Goal: Navigation & Orientation: Find specific page/section

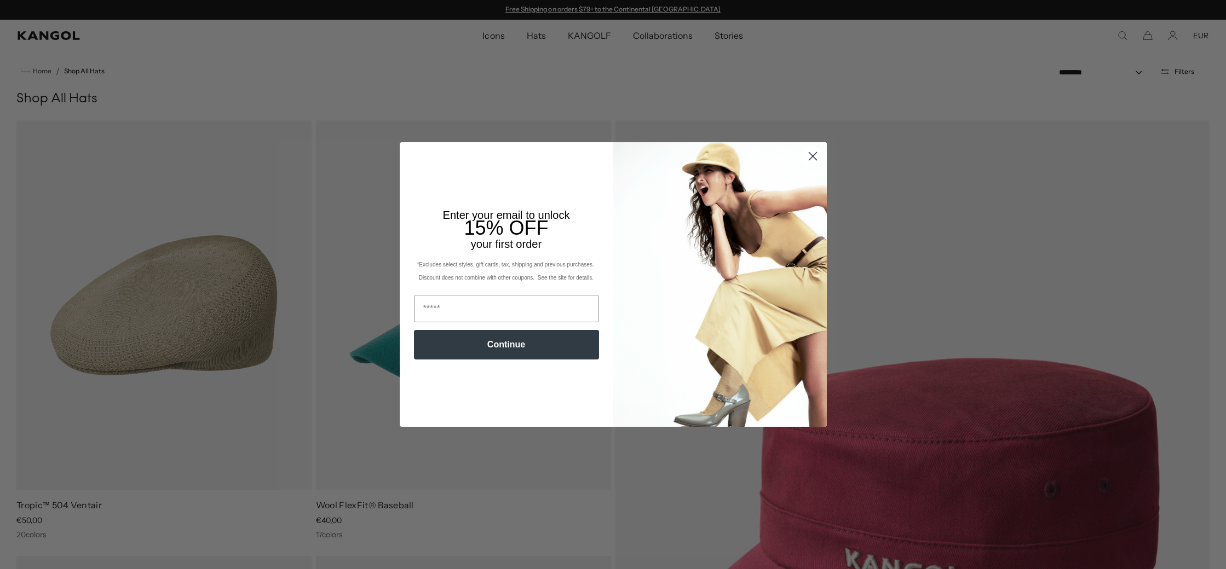
click at [815, 148] on circle "Close dialog" at bounding box center [812, 156] width 18 height 18
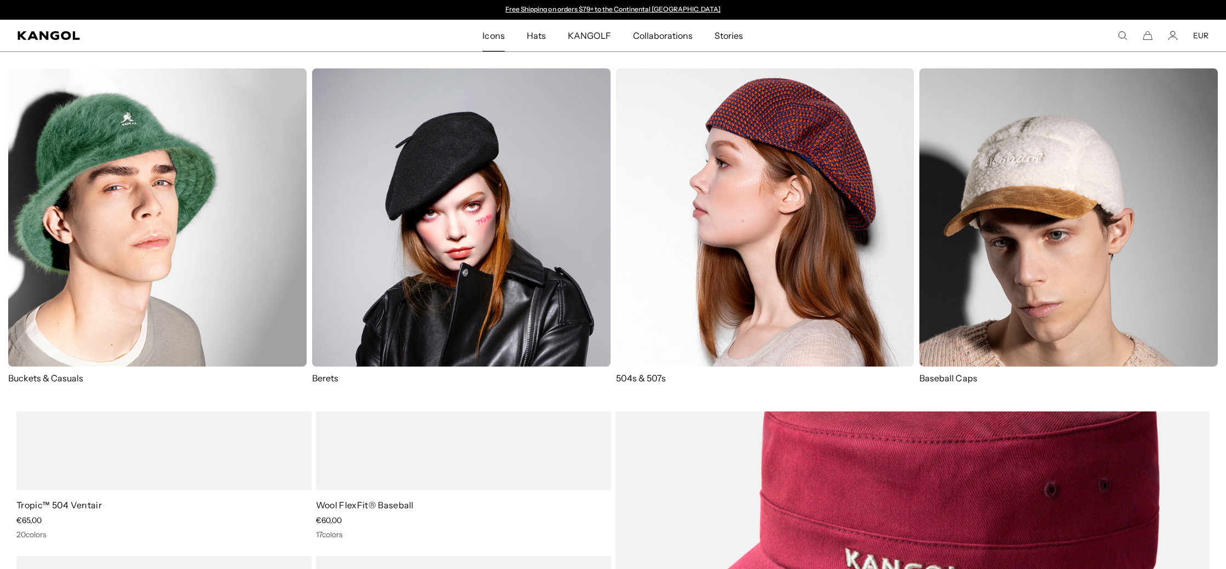
click at [480, 23] on link "Icons" at bounding box center [493, 36] width 44 height 32
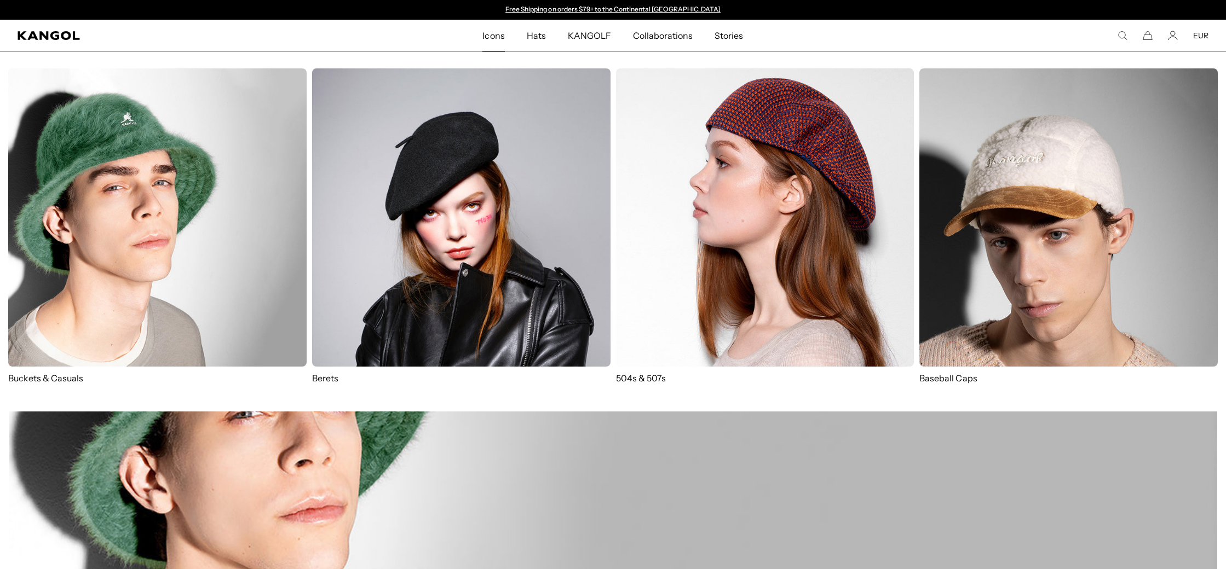
click at [490, 36] on span "Icons" at bounding box center [493, 36] width 22 height 32
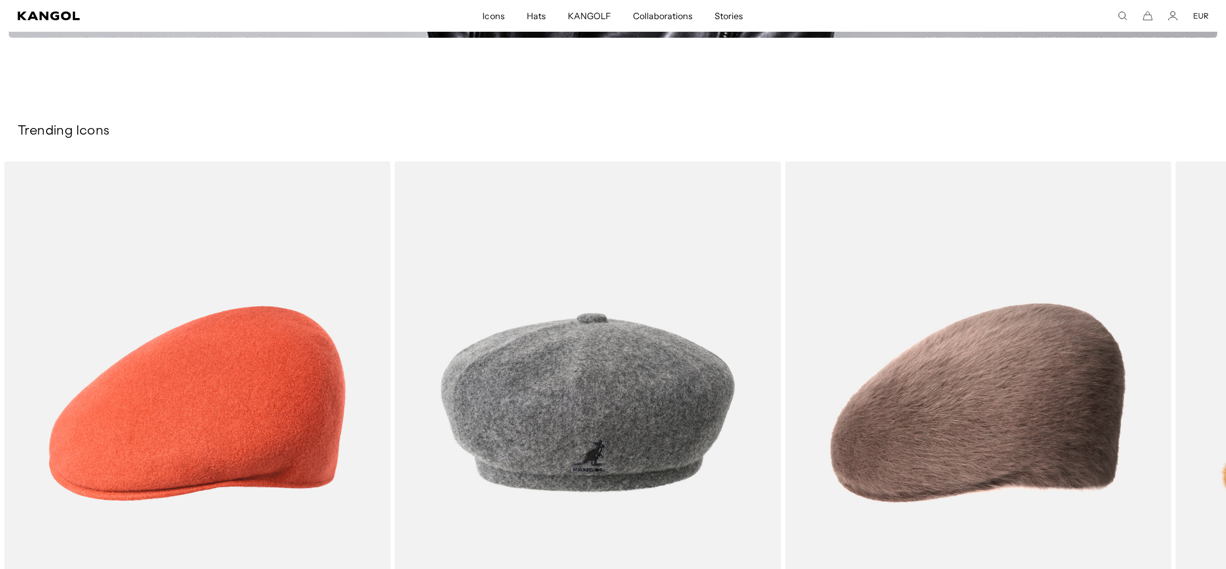
scroll to position [2101, 0]
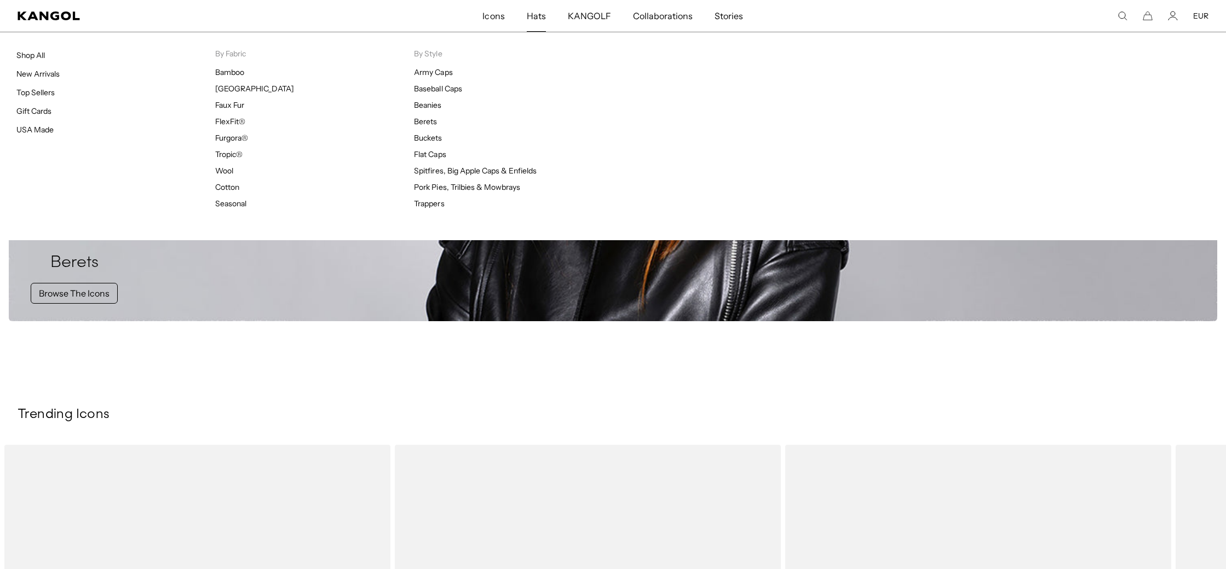
click at [538, 20] on span "Hats" at bounding box center [536, 16] width 19 height 32
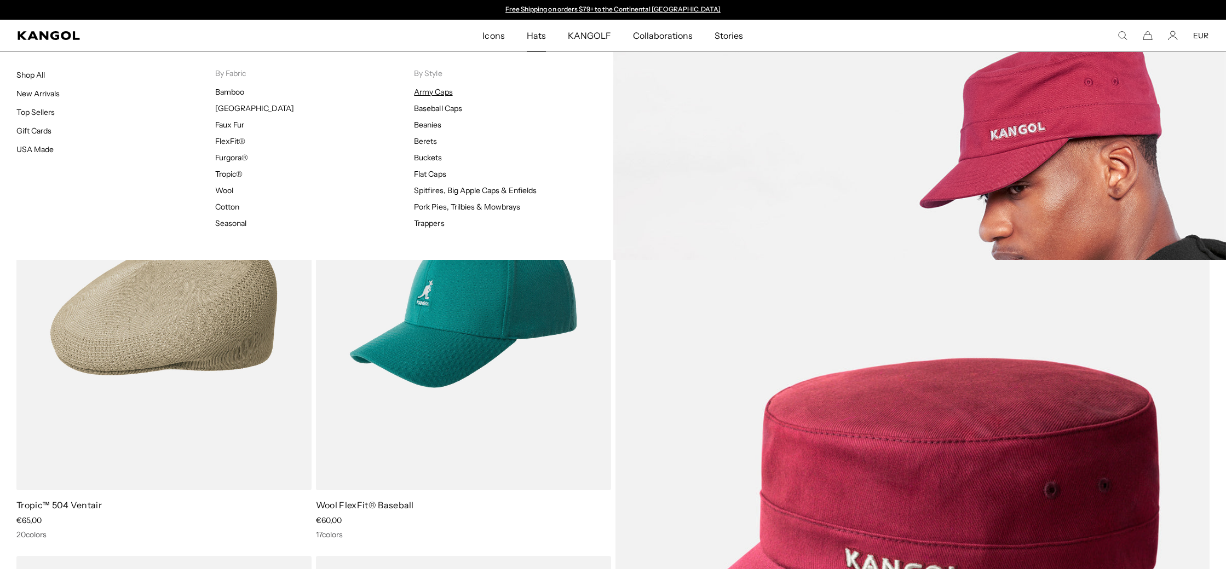
click at [429, 95] on link "Army Caps" at bounding box center [433, 92] width 38 height 10
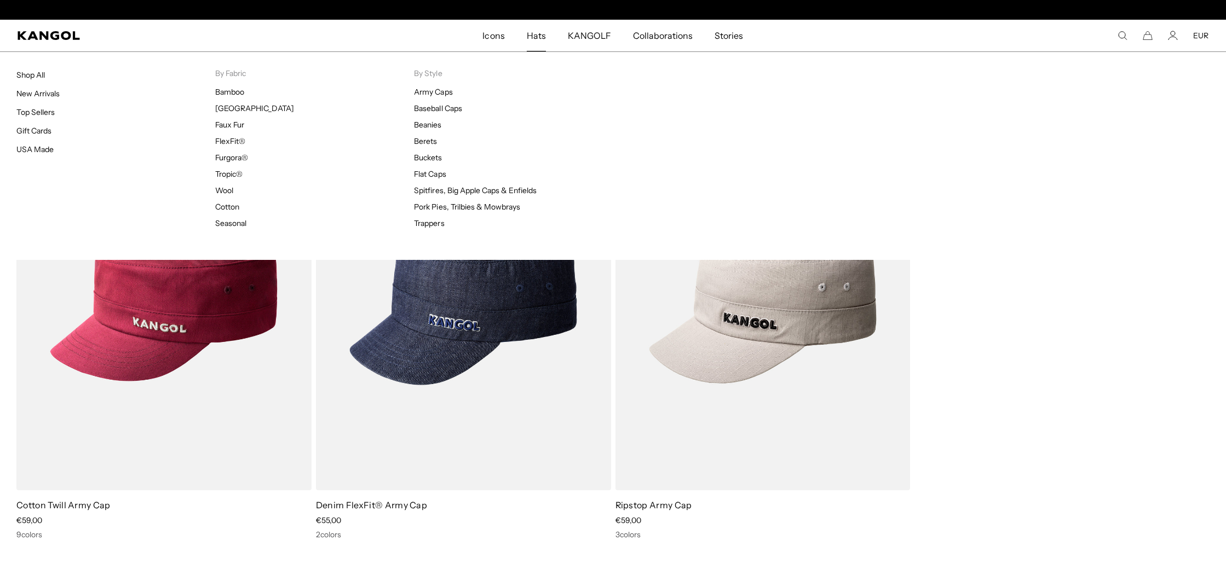
scroll to position [0, 226]
click at [27, 71] on link "Shop All" at bounding box center [30, 75] width 28 height 10
